Goal: Obtain resource: Obtain resource

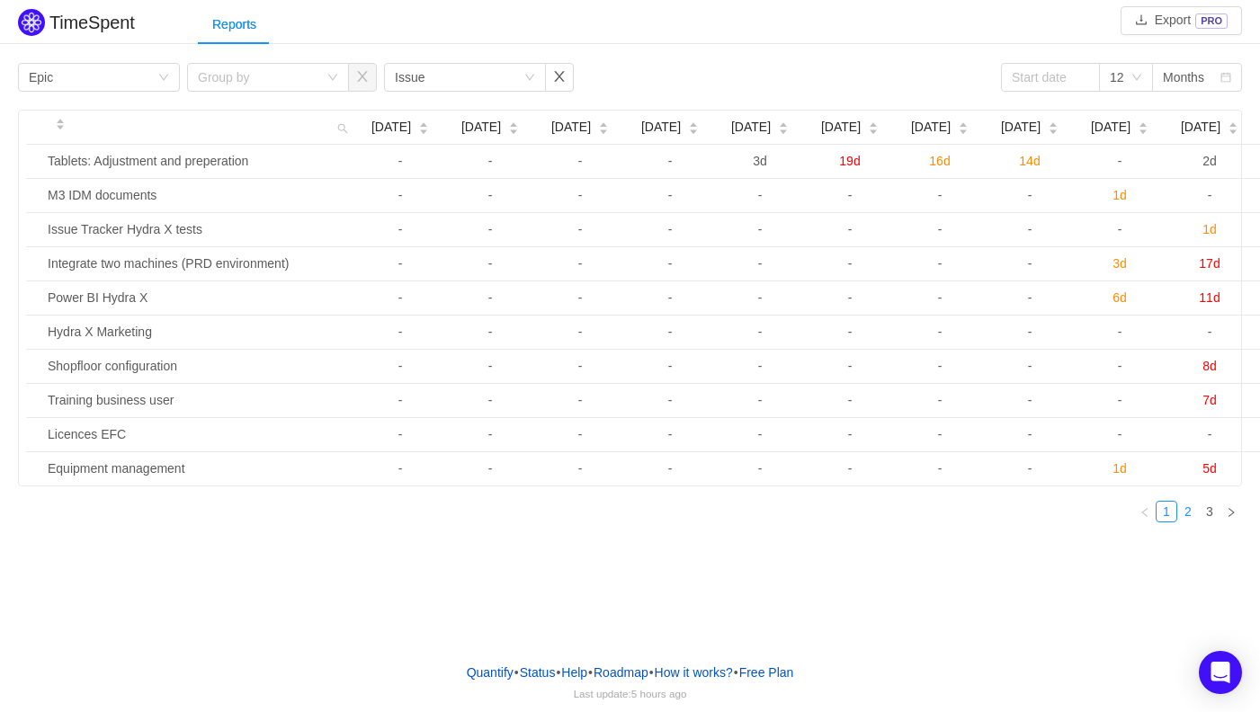
click at [1192, 513] on link "2" at bounding box center [1188, 512] width 20 height 20
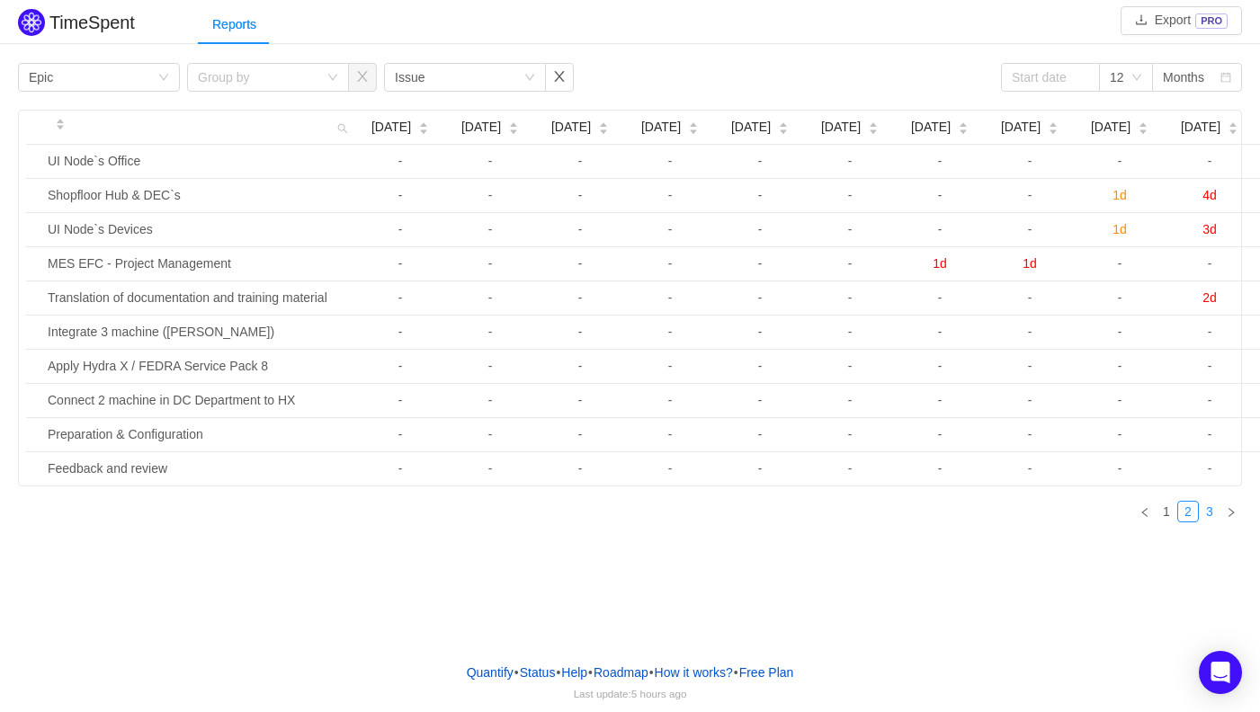
click at [1209, 512] on link "3" at bounding box center [1210, 512] width 20 height 20
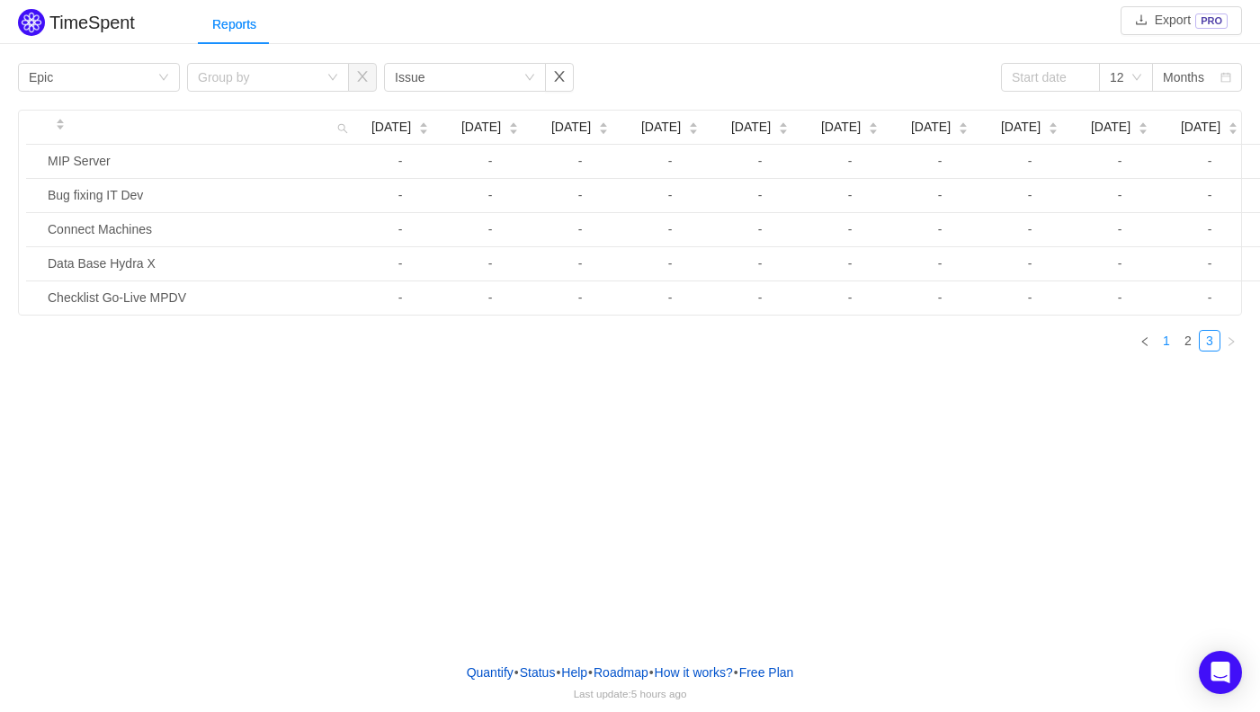
click at [1171, 346] on link "1" at bounding box center [1167, 341] width 20 height 20
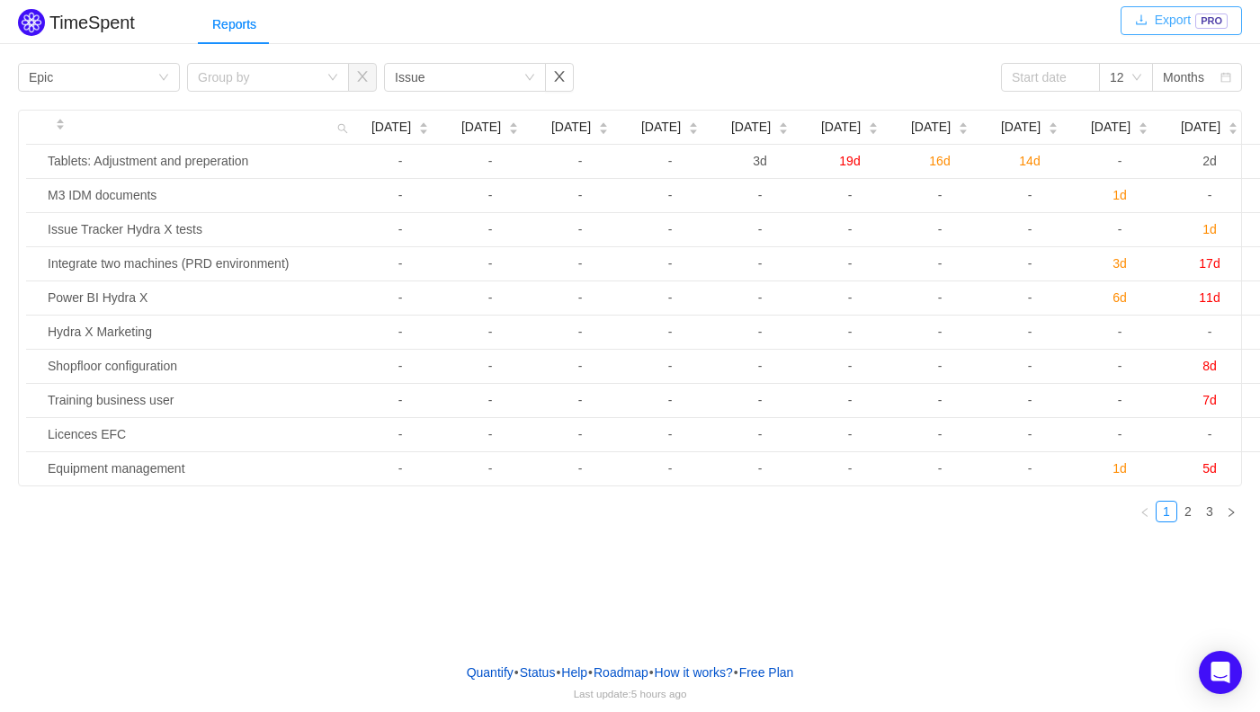
click at [1196, 18] on button "Export PRO" at bounding box center [1181, 20] width 121 height 29
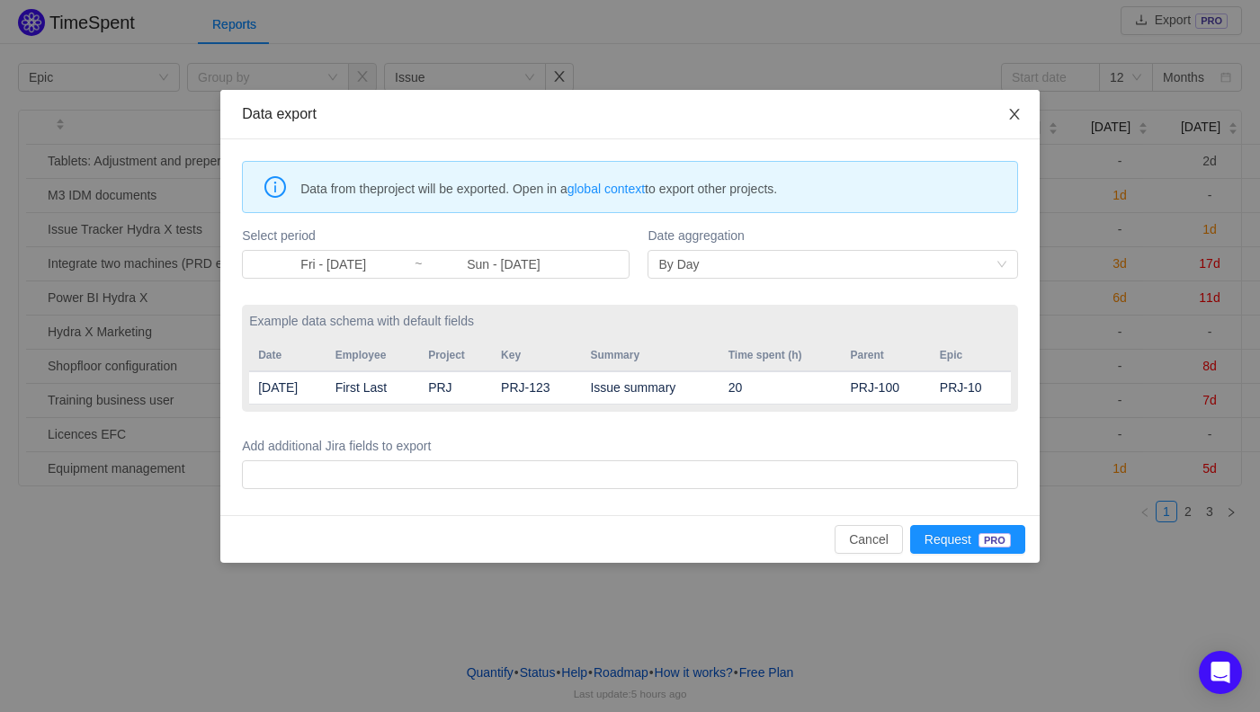
click at [1015, 118] on icon "icon: close" at bounding box center [1014, 114] width 14 height 14
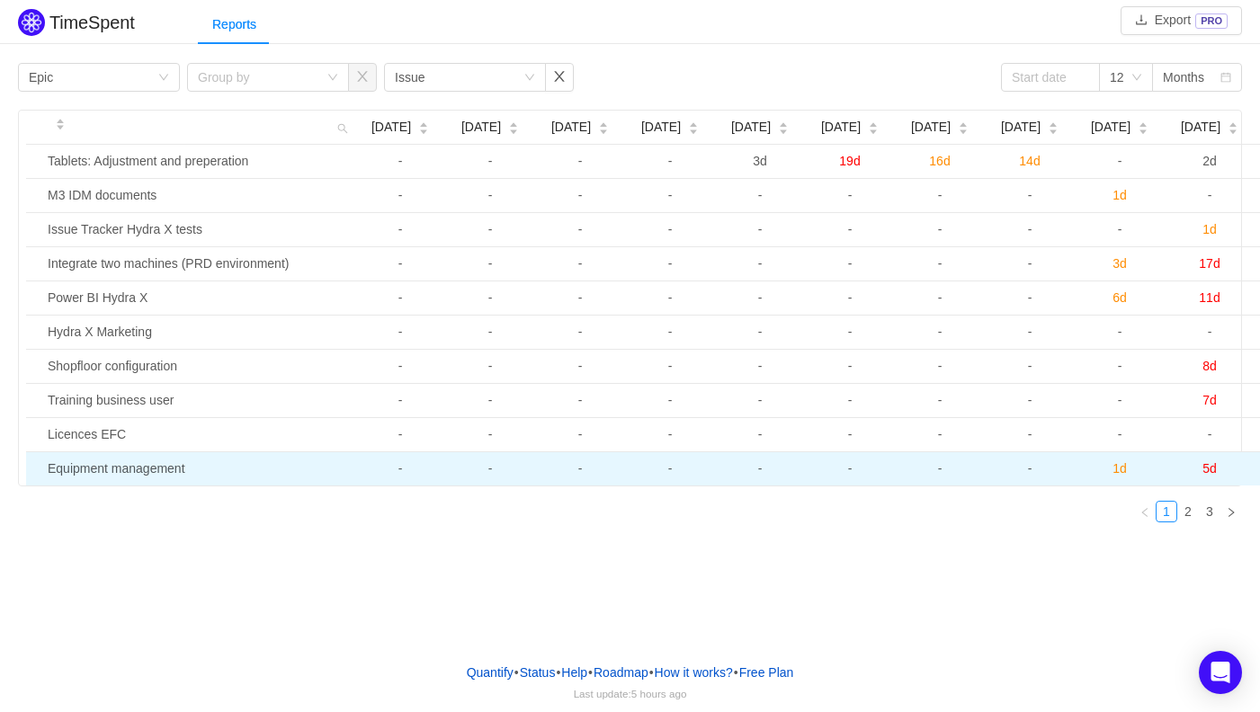
drag, startPoint x: 25, startPoint y: 119, endPoint x: 1224, endPoint y: 464, distance: 1247.7
click at [1224, 464] on div "[DATE] [DATE] [DATE] [DATE] [DATE] [DATE] [DATE] [DATE] [DATE] [DATE] [DATE] [D…" at bounding box center [630, 298] width 1222 height 375
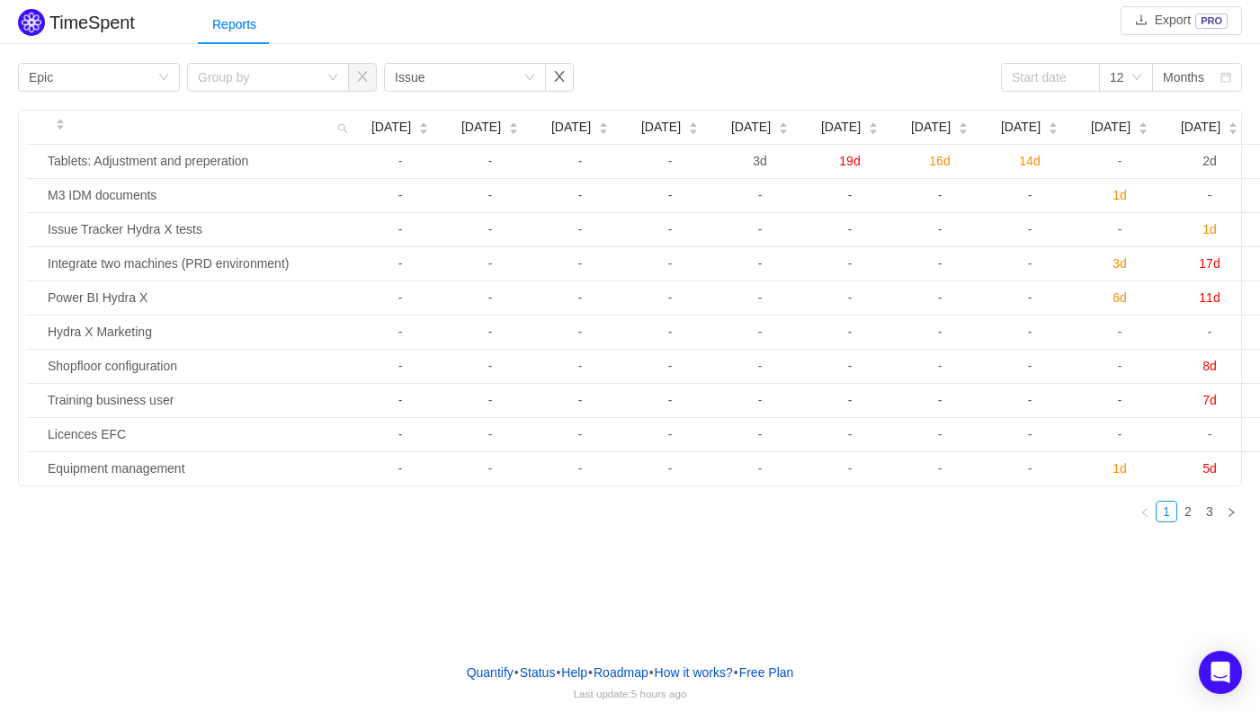
copy table "[DATE] [DATE] [DATE] [DATE] [DATE] [DATE] [DATE] [DATE] [DATE] [DATE] [DATE] [D…"
click at [1113, 562] on div "TimeSpent Export PRO Reports Group by Epic Group by Group by Issue 12 Months [D…" at bounding box center [630, 324] width 1260 height 649
drag, startPoint x: 1104, startPoint y: 418, endPoint x: 190, endPoint y: 102, distance: 967.1
click at [190, 102] on div "Group by Epic Group by Group by Issue 12 Months [DATE] [DATE] [DATE] [DATE] [DA…" at bounding box center [630, 300] width 1224 height 474
click at [1192, 510] on link "2" at bounding box center [1188, 512] width 20 height 20
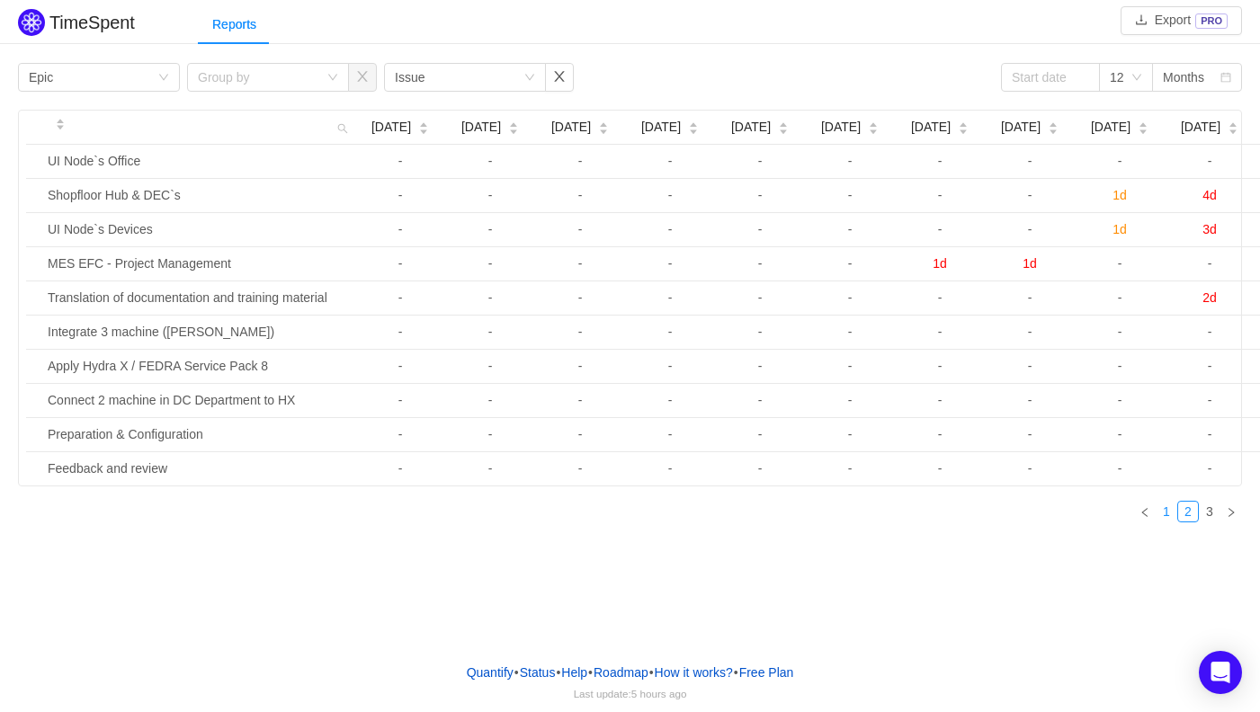
click at [1176, 517] on link "1" at bounding box center [1167, 512] width 20 height 20
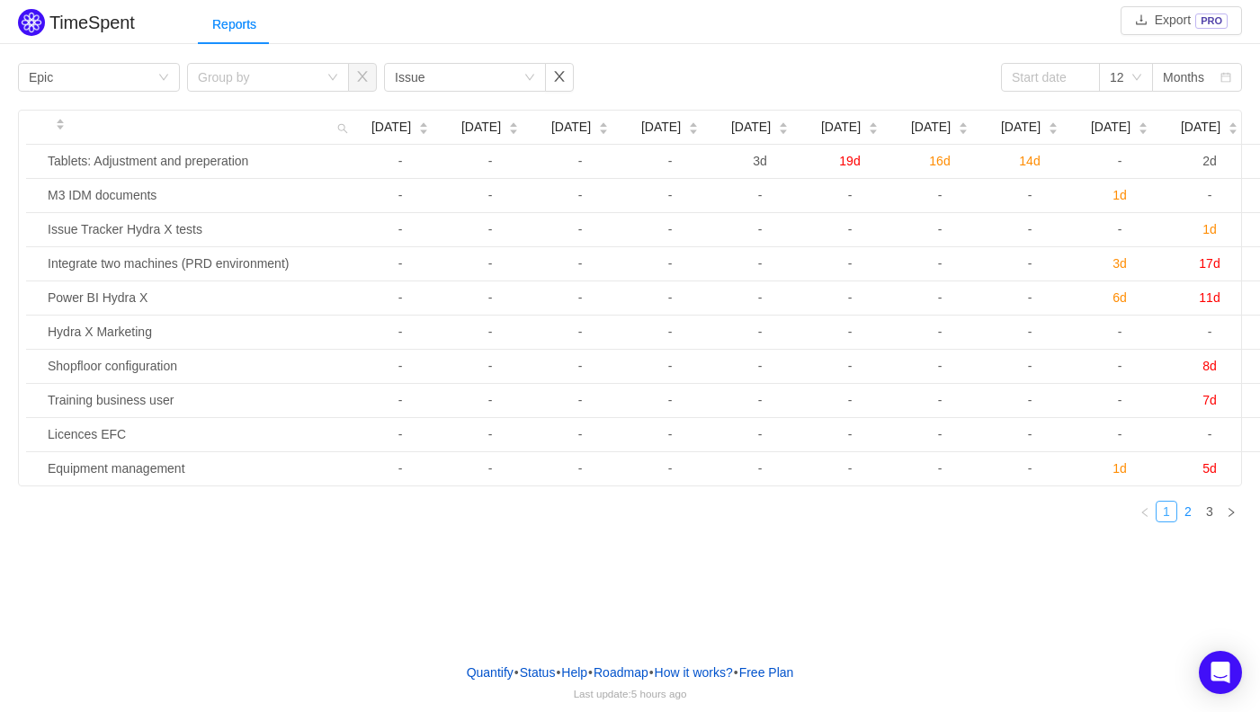
drag, startPoint x: 1188, startPoint y: 514, endPoint x: 1163, endPoint y: 509, distance: 25.6
click at [1188, 514] on link "2" at bounding box center [1188, 512] width 20 height 20
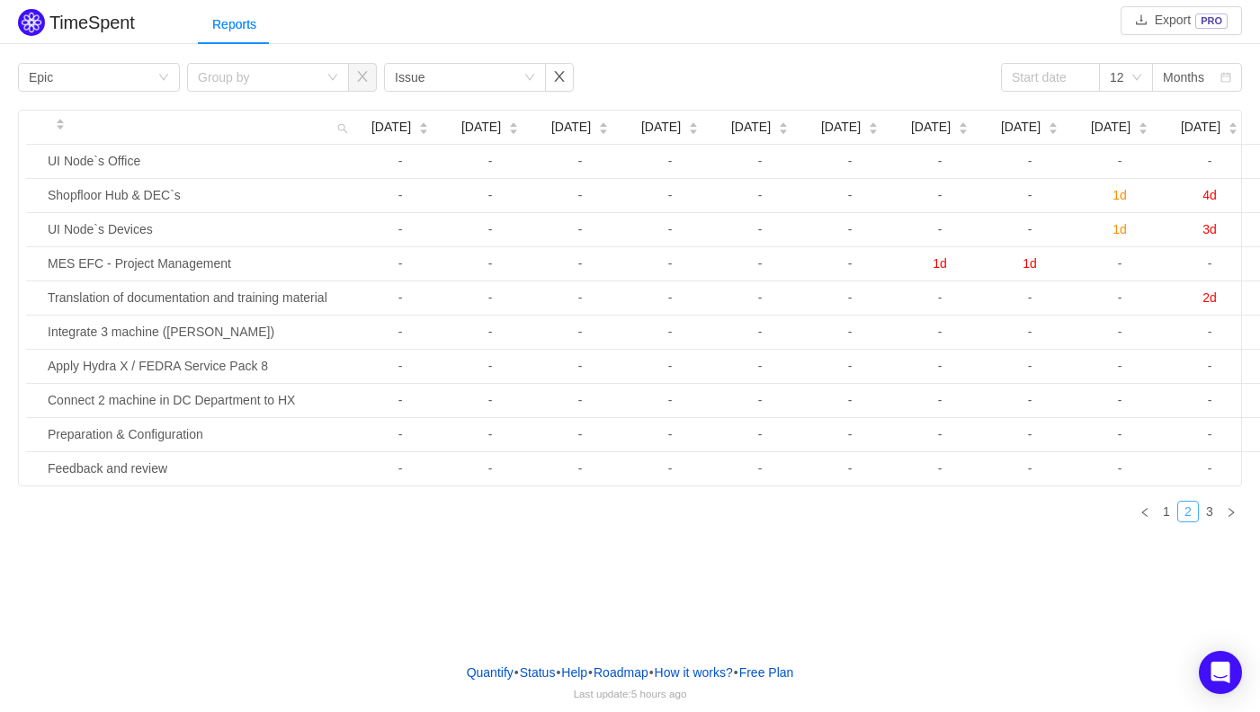
copy table "[DATE] [DATE] [DATE] [DATE] [DATE] [DATE] [DATE] [DATE] [DATE] [DATE] [DATE] [D…"
click at [1206, 516] on link "3" at bounding box center [1210, 512] width 20 height 20
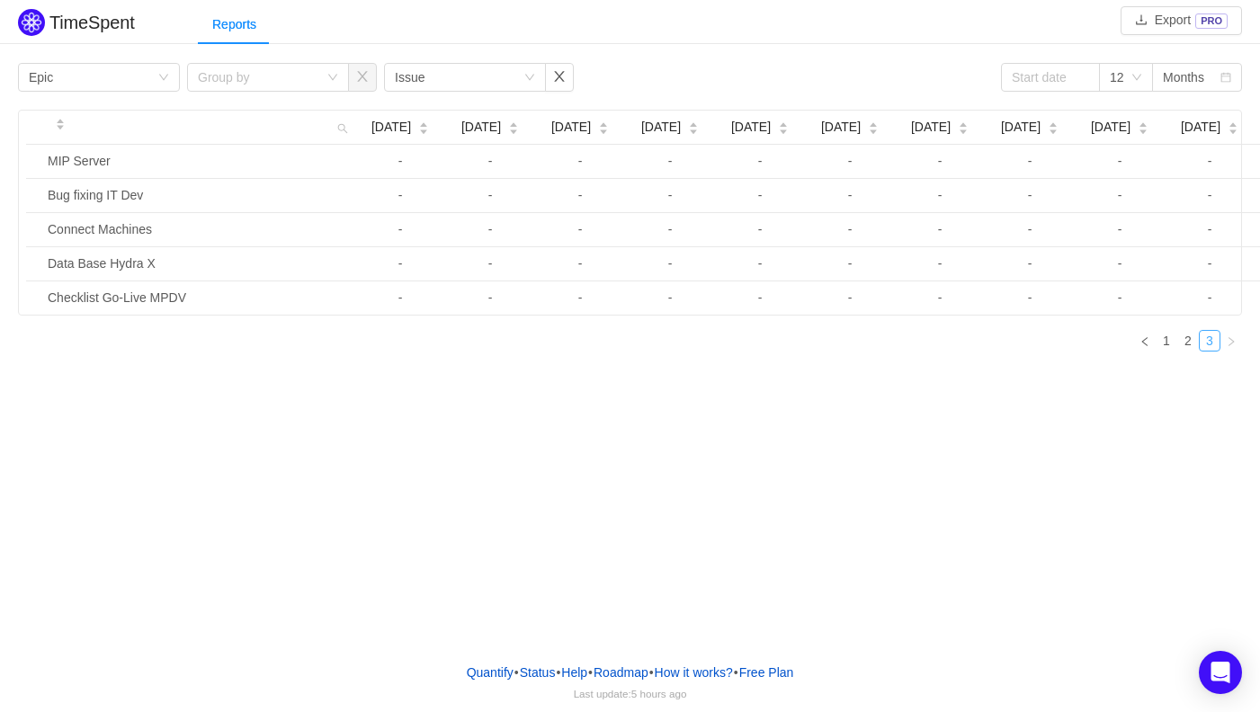
copy table "[DATE] [DATE] [DATE] [DATE] [DATE] [DATE] [DATE] [DATE] [DATE] [DATE] [DATE] [D…"
click at [32, 53] on div "TimeSpent Export PRO Reports Group by Epic Group by Group by Issue 12 Months [D…" at bounding box center [630, 185] width 1260 height 362
click at [1150, 334] on link at bounding box center [1145, 341] width 22 height 22
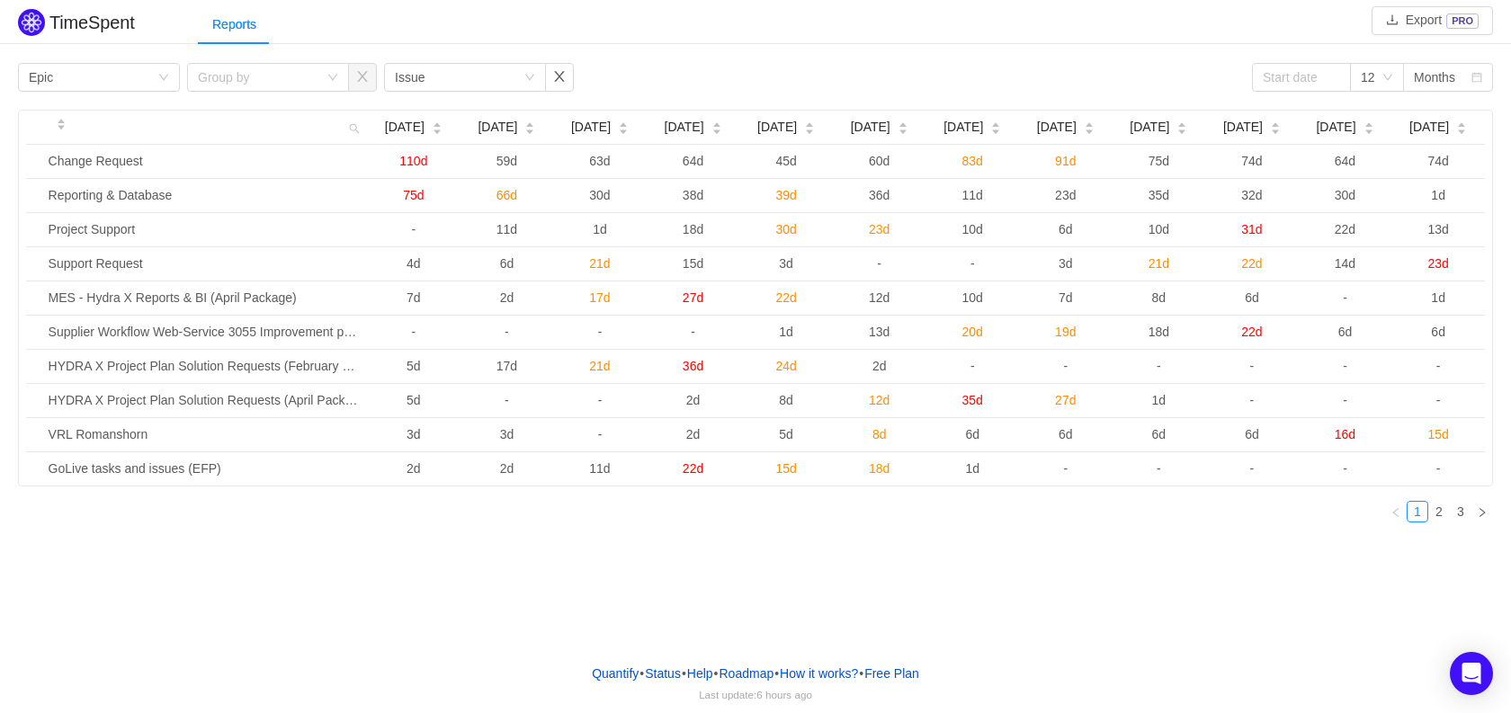
click at [461, 610] on div "TimeSpent Export PRO Reports Group by Epic Group by Group by Issue 12 Months [D…" at bounding box center [755, 324] width 1511 height 649
click at [497, 73] on div "Group by Issue" at bounding box center [459, 77] width 129 height 27
click at [425, 45] on div "TimeSpent Export PRO Reports Group by Epic Group by Group by Issue 12 Months Oc…" at bounding box center [755, 270] width 1511 height 532
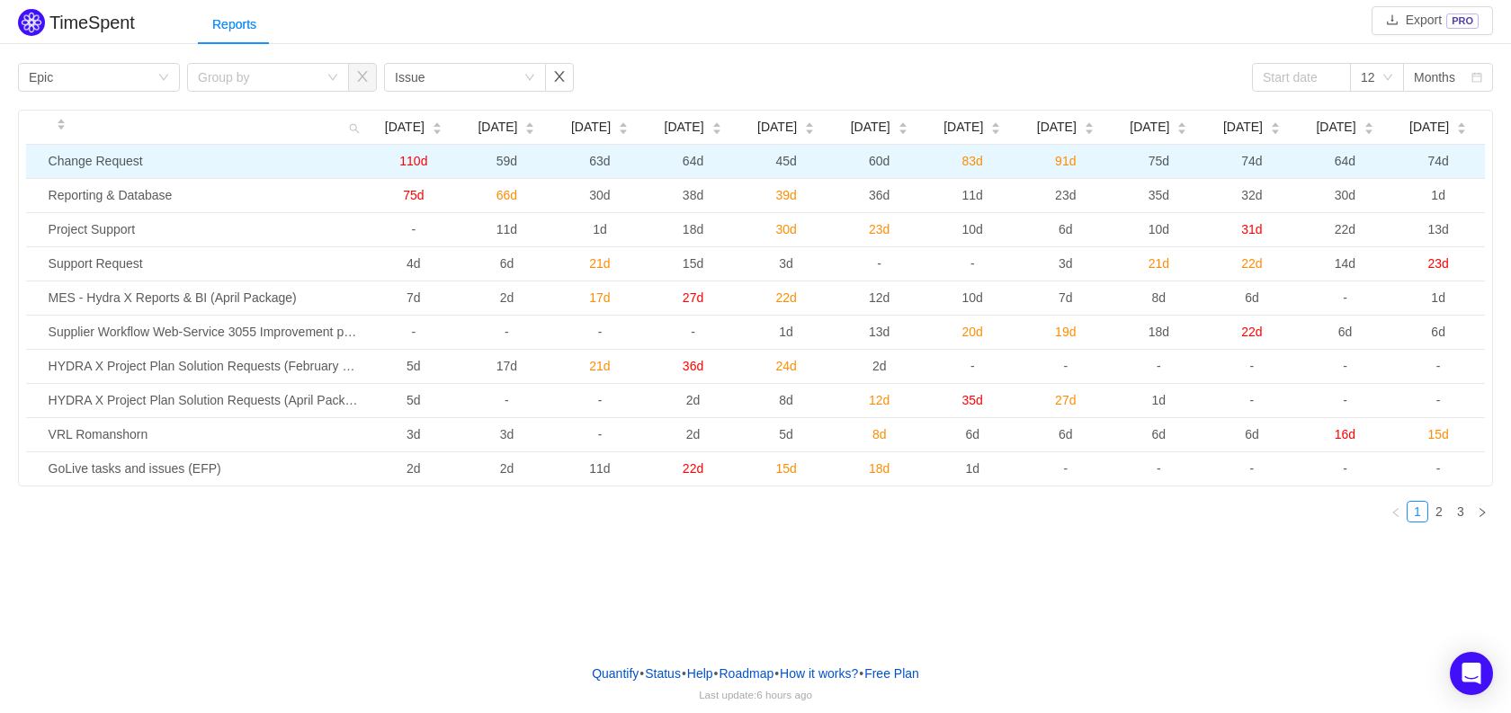
drag, startPoint x: 1461, startPoint y: 472, endPoint x: 26, endPoint y: 164, distance: 1467.4
click at [26, 164] on tbody "Change Request 110d 59d 63d 64d 45d 60d 83d 91d 75d 74d 64d 74d Reporting & Dat…" at bounding box center [755, 315] width 1459 height 341
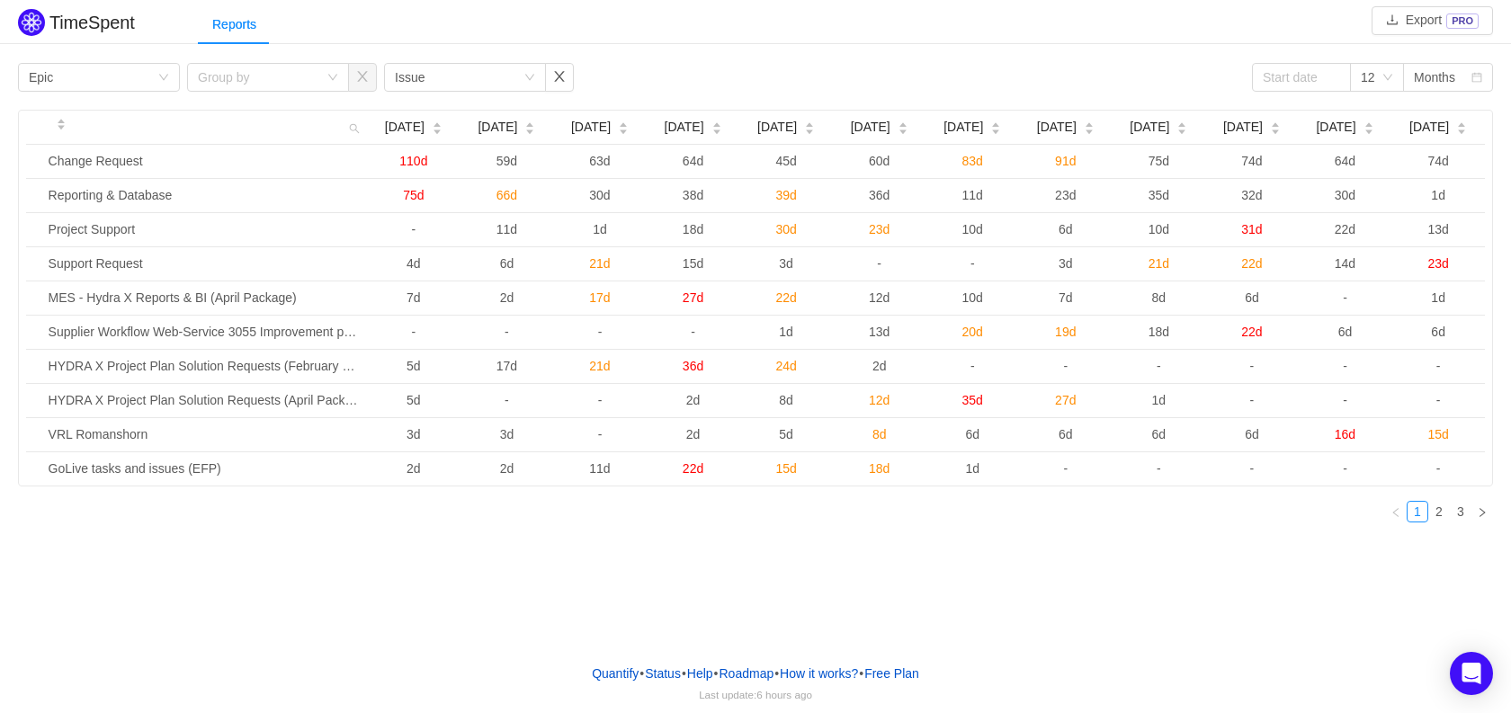
copy tbody "Change Request 110d 59d 63d 64d 45d 60d 83d 91d 75d 74d 64d 74d Reporting & Dat…"
click at [1259, 510] on link "2" at bounding box center [1439, 512] width 20 height 20
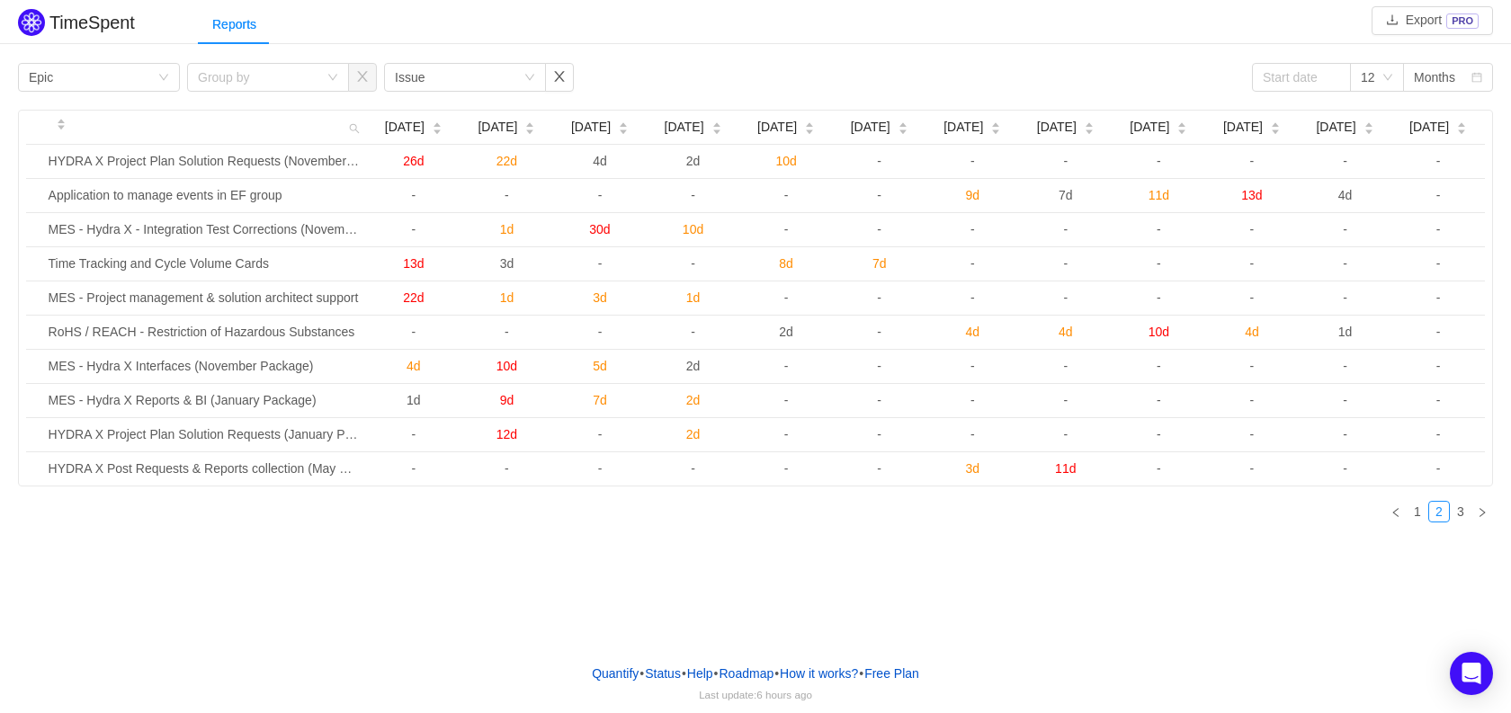
drag, startPoint x: 1479, startPoint y: 474, endPoint x: 22, endPoint y: 157, distance: 1490.4
click at [22, 157] on div "Oct 2024 Nov 2024 Dec 2024 Jan 2025 Feb 2025 Mar 2025 Apr 2025 May 2025 Jun 202…" at bounding box center [755, 298] width 1473 height 375
copy table "Oct 2024 Nov 2024 Dec 2024 Jan 2025 Feb 2025 Mar 2025 Apr 2025 May 2025 Jun 202…"
click at [1259, 514] on link "3" at bounding box center [1461, 512] width 20 height 20
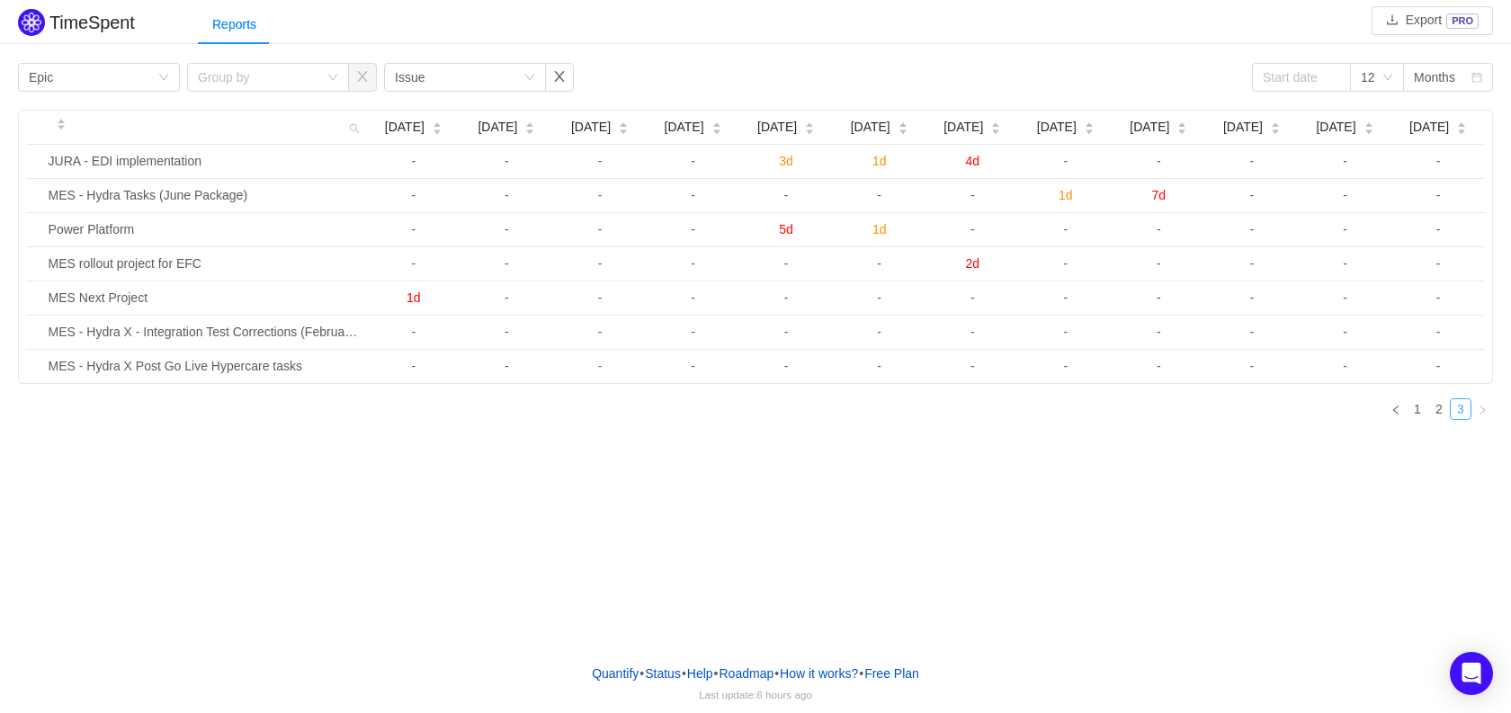
copy table "Oct 2024 Nov 2024 Dec 2024 Jan 2025 Feb 2025 Mar 2025 Apr 2025 May 2025 Jun 202…"
click at [1007, 455] on div "TimeSpent Export PRO Reports Group by Epic Group by Group by Issue 12 Months Oc…" at bounding box center [755, 324] width 1511 height 649
click at [819, 557] on div "TimeSpent Export PRO Reports Group by Epic Group by Group by Issue 12 Months Oc…" at bounding box center [755, 324] width 1511 height 649
click at [1259, 405] on link "1" at bounding box center [1418, 409] width 20 height 20
